Goal: Find specific page/section: Find specific page/section

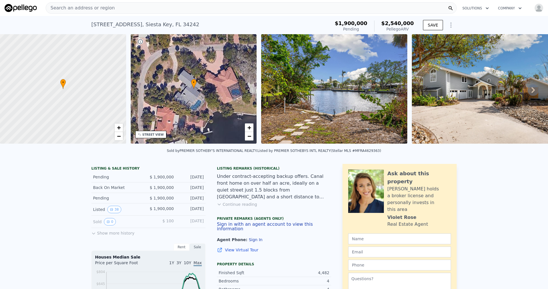
click at [97, 6] on span "Search an address or region" at bounding box center [80, 8] width 69 height 7
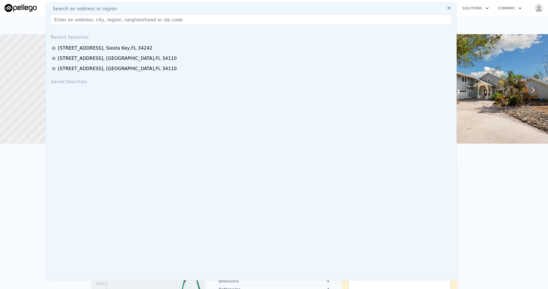
click at [80, 23] on input "text" at bounding box center [251, 20] width 401 height 10
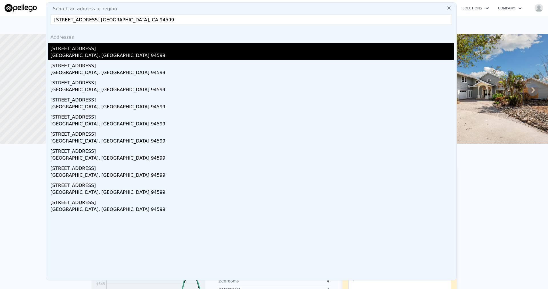
type input "[STREET_ADDRESS] [GEOGRAPHIC_DATA], CA 94599"
click at [79, 51] on div "[STREET_ADDRESS]" at bounding box center [253, 47] width 404 height 9
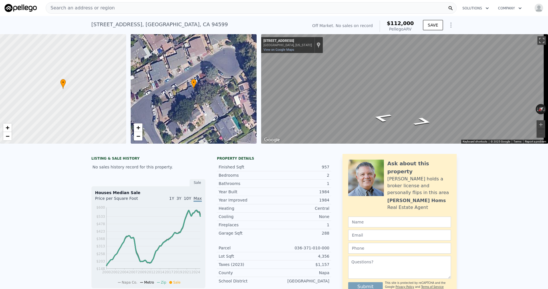
click at [337, 112] on div "Map" at bounding box center [404, 89] width 287 height 110
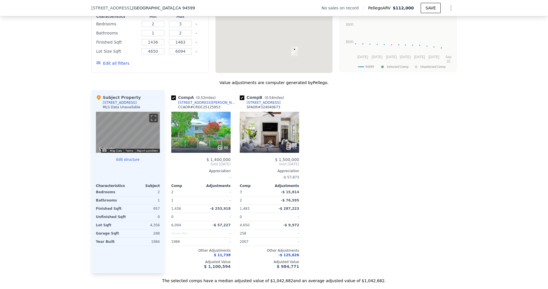
scroll to position [483, 0]
